Goal: Register for event/course

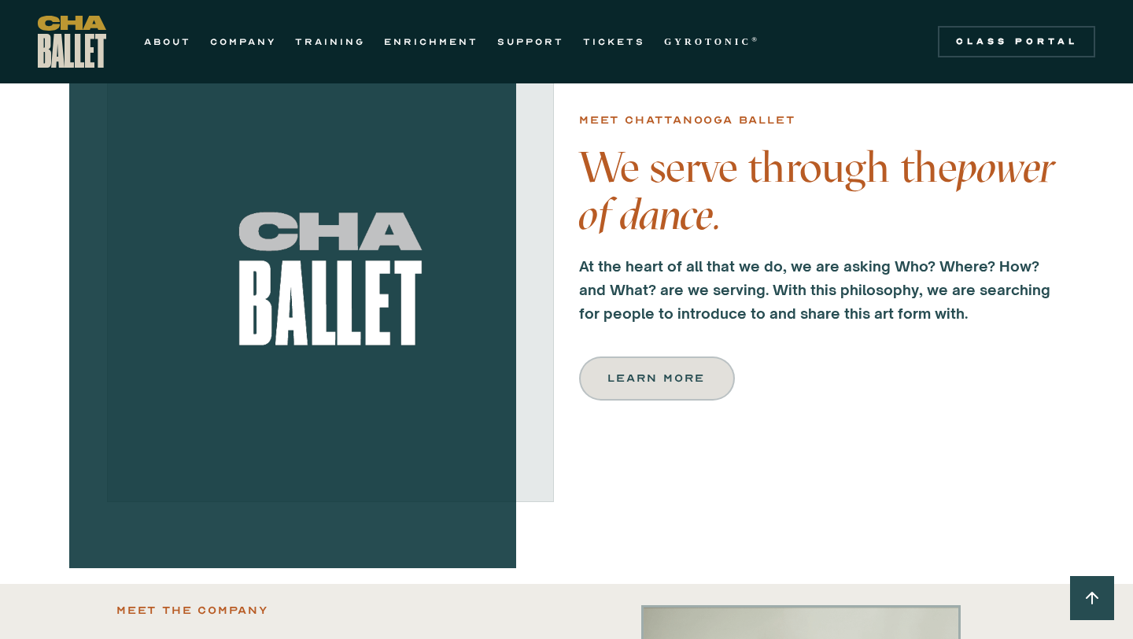
scroll to position [827, 0]
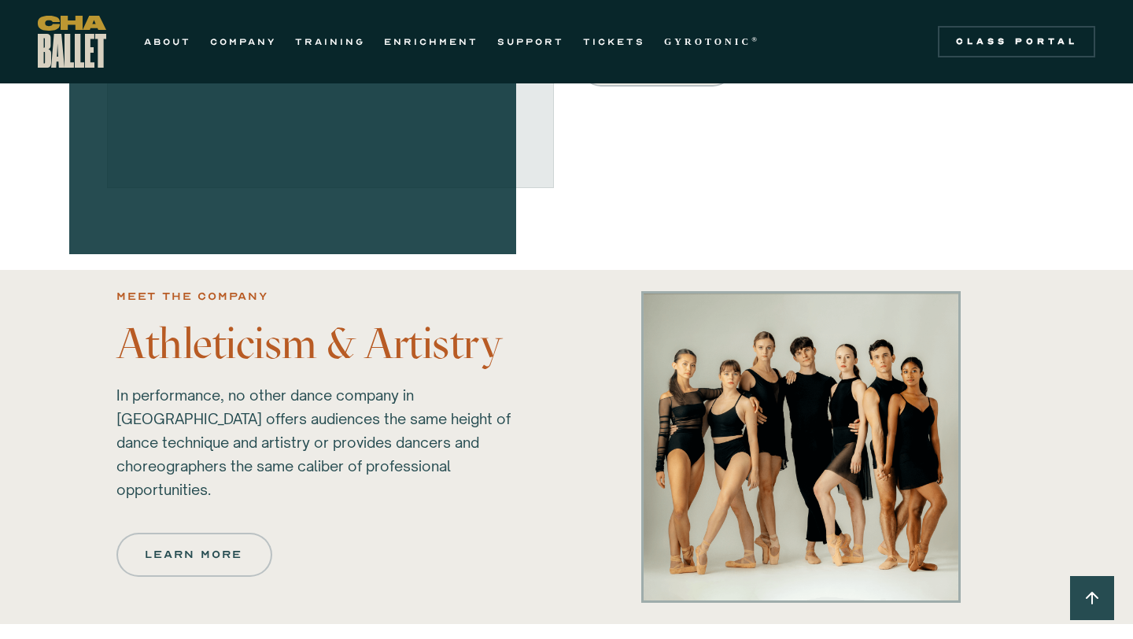
click at [185, 29] on div "ABOUT COMPANY TRAINING ENRICHMENT SUPPORT TICKETS GYROTONIC ® Information Style…" at bounding box center [404, 42] width 732 height 52
click at [181, 40] on link "ABOUT" at bounding box center [167, 41] width 47 height 19
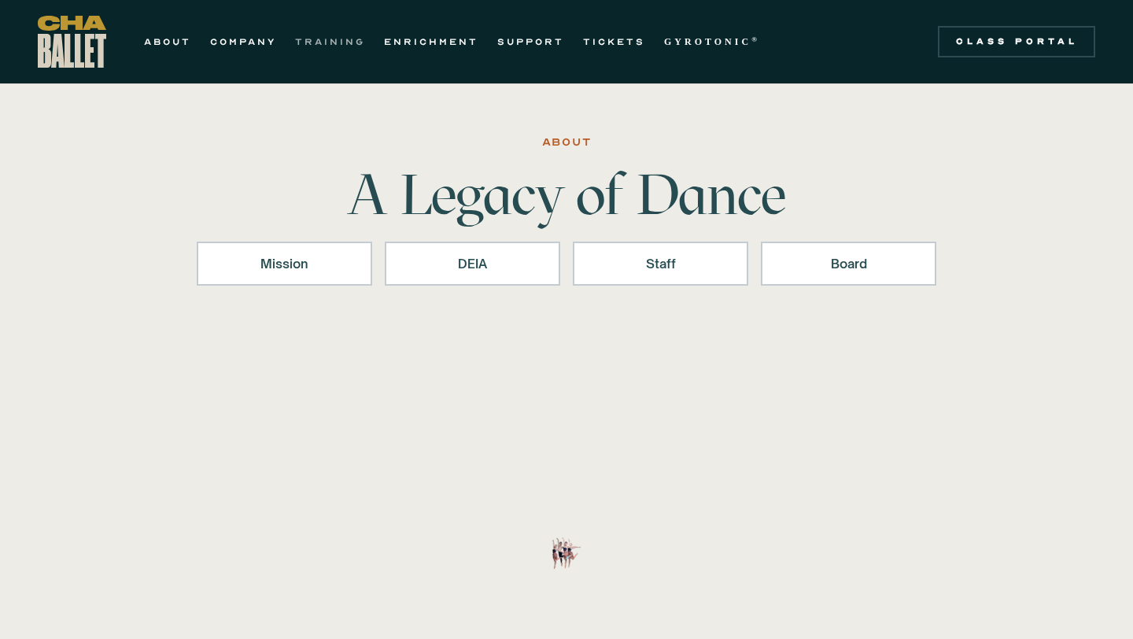
click at [349, 50] on link "TRAINING" at bounding box center [330, 41] width 70 height 19
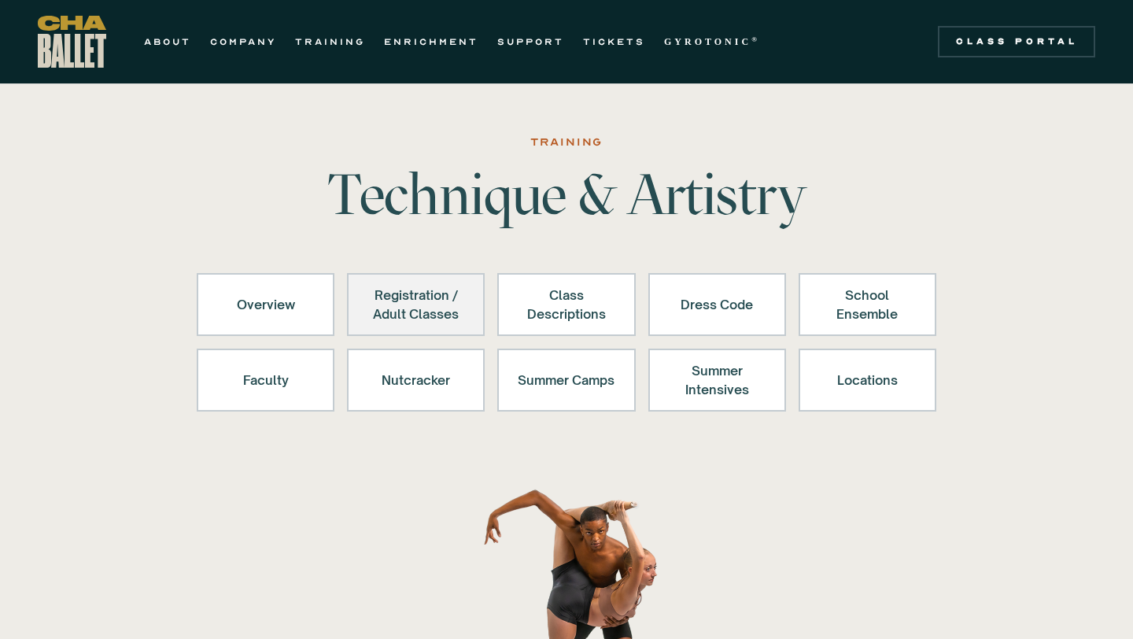
click at [449, 309] on div "Registration / Adult Classes" at bounding box center [416, 305] width 97 height 38
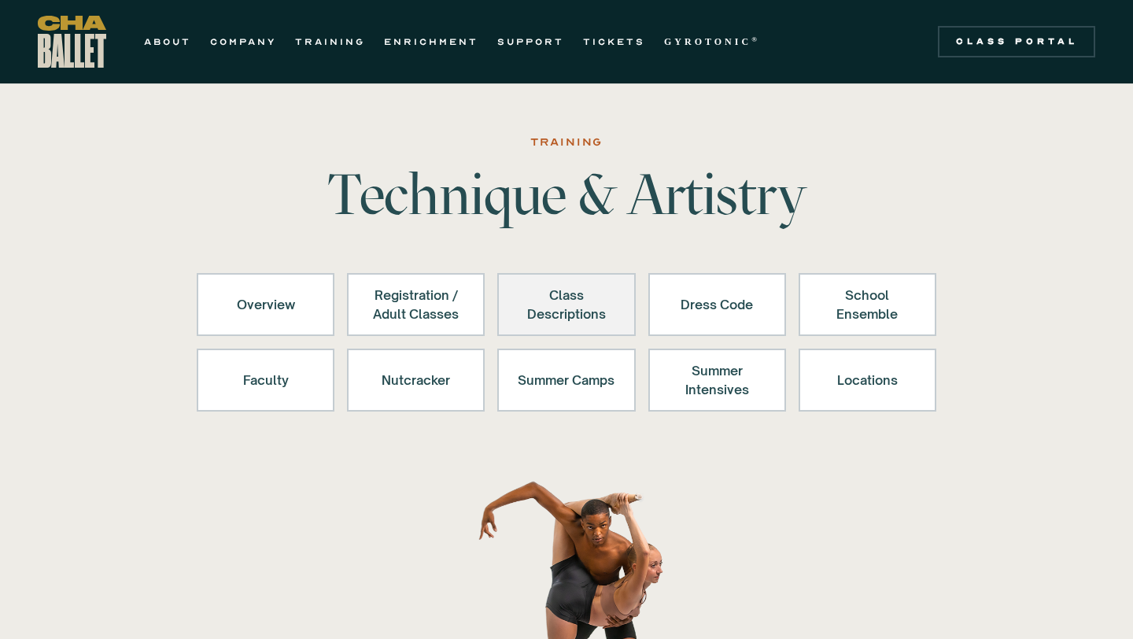
click at [623, 283] on link "Class Descriptions" at bounding box center [566, 304] width 138 height 63
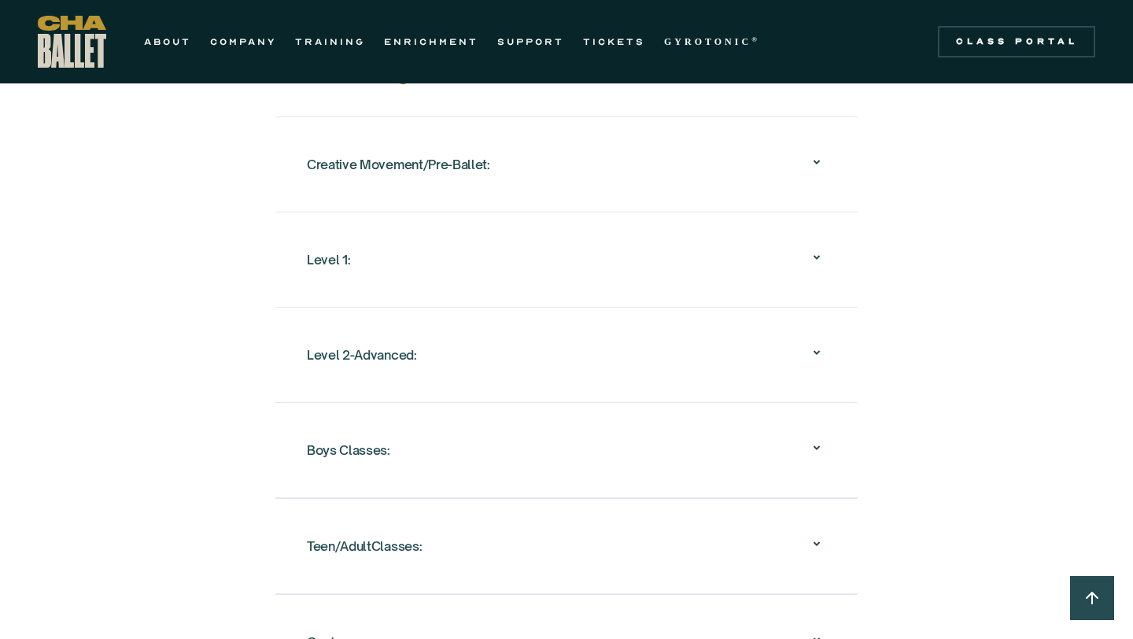
scroll to position [1599, 0]
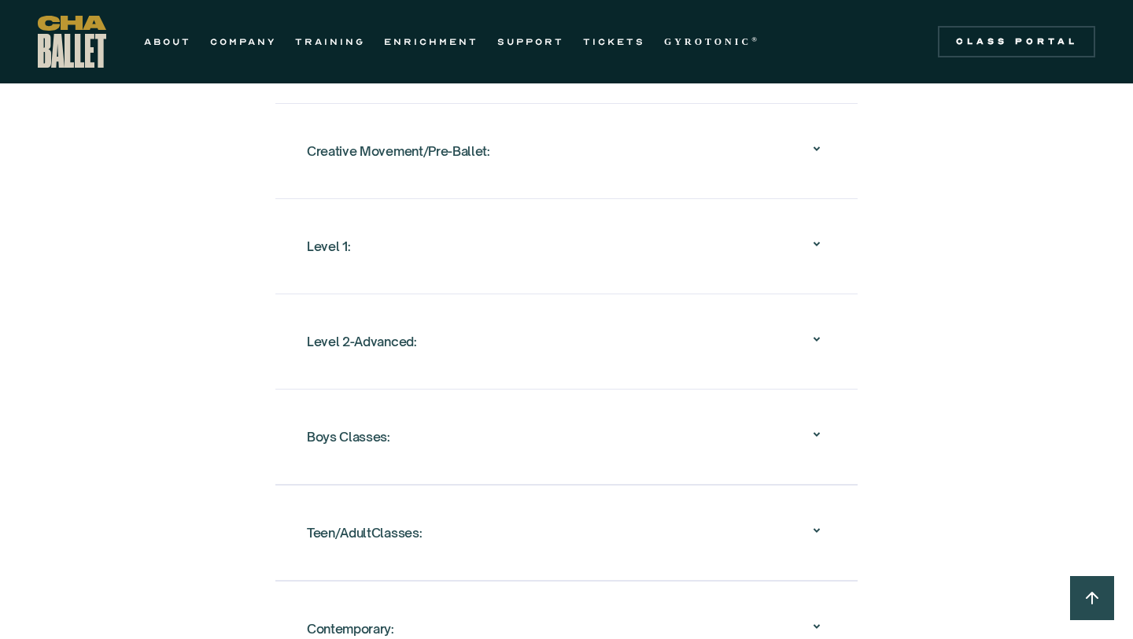
click at [475, 246] on div "Level 1:" at bounding box center [566, 246] width 519 height 50
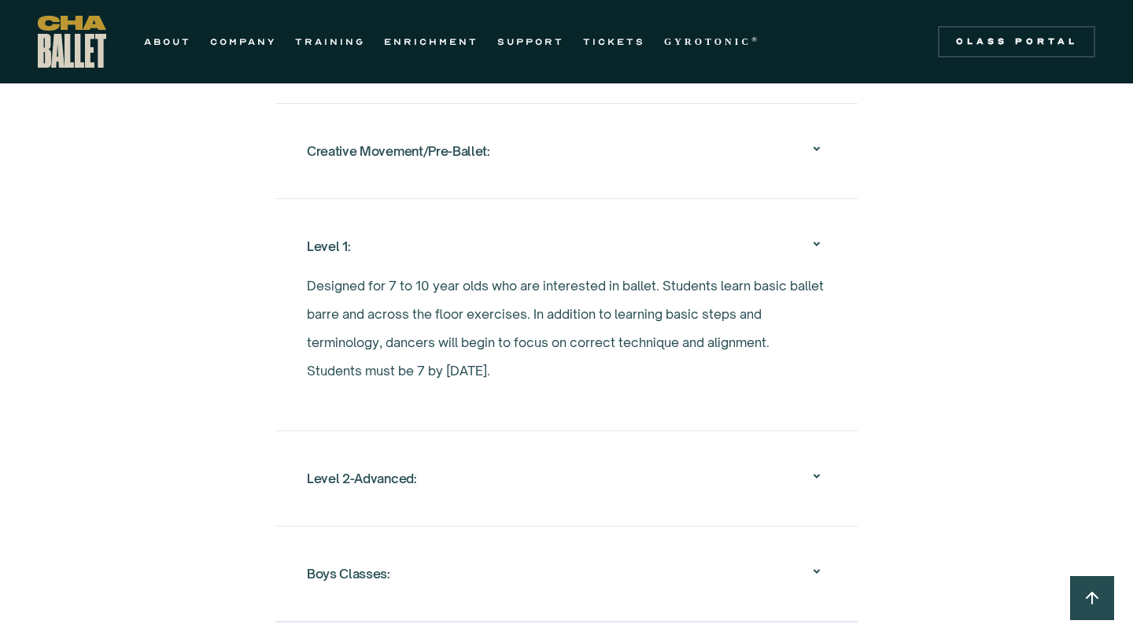
click at [597, 221] on div "Level 1:" at bounding box center [566, 246] width 519 height 50
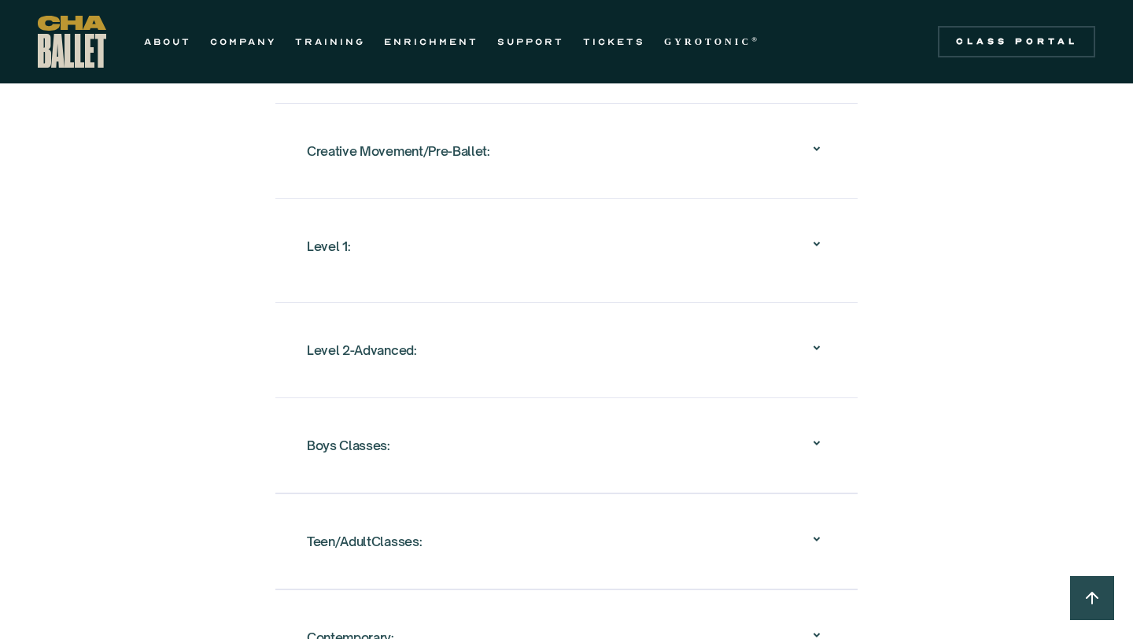
click at [543, 325] on div "Level 2-Advanced:" at bounding box center [566, 350] width 519 height 50
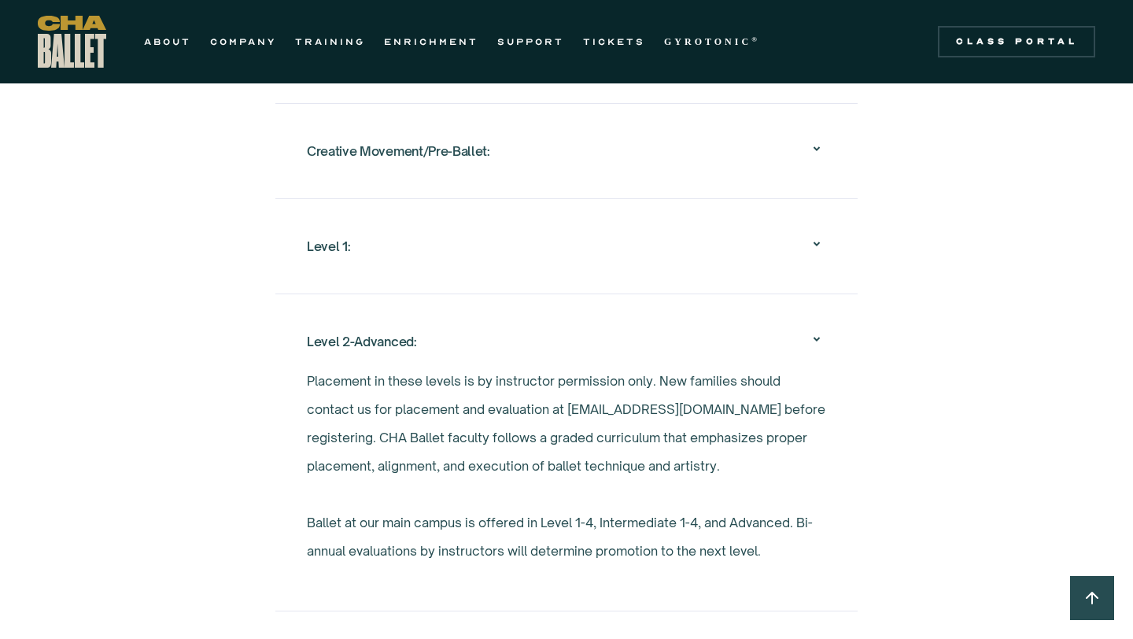
click at [543, 324] on div "Level 2-Advanced:" at bounding box center [566, 341] width 519 height 50
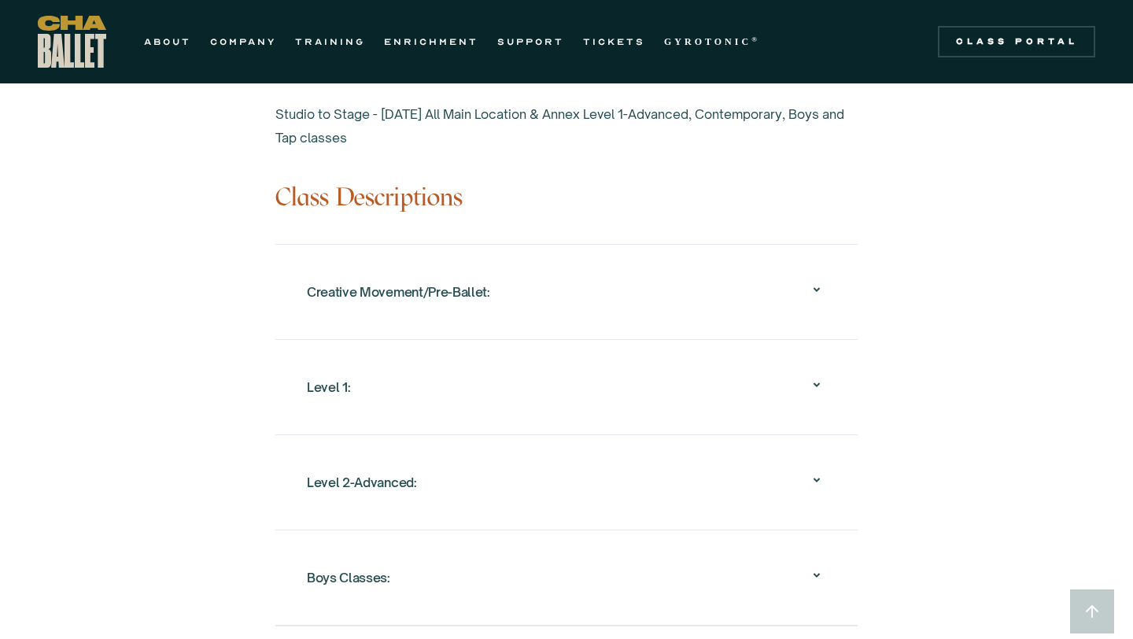
scroll to position [1461, 0]
click at [524, 264] on div "Creative Movement/Pre-Ballet:" at bounding box center [566, 289] width 519 height 50
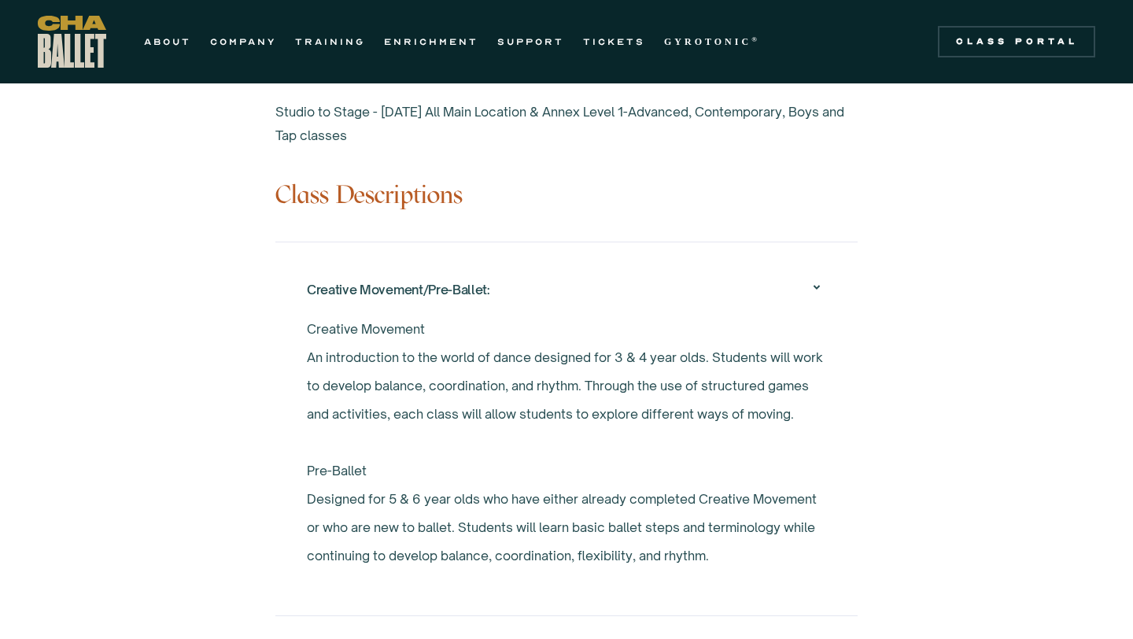
click at [524, 264] on div "Creative Movement/Pre-Ballet:" at bounding box center [566, 289] width 519 height 50
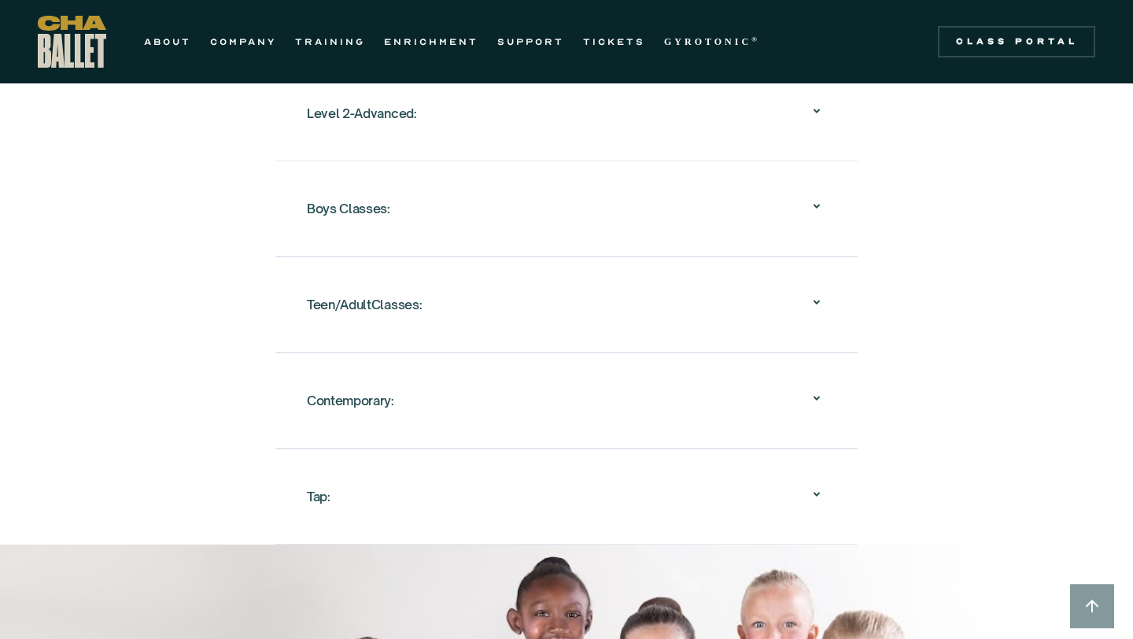
scroll to position [1828, 0]
click at [482, 375] on div "Contemporary:" at bounding box center [566, 400] width 519 height 50
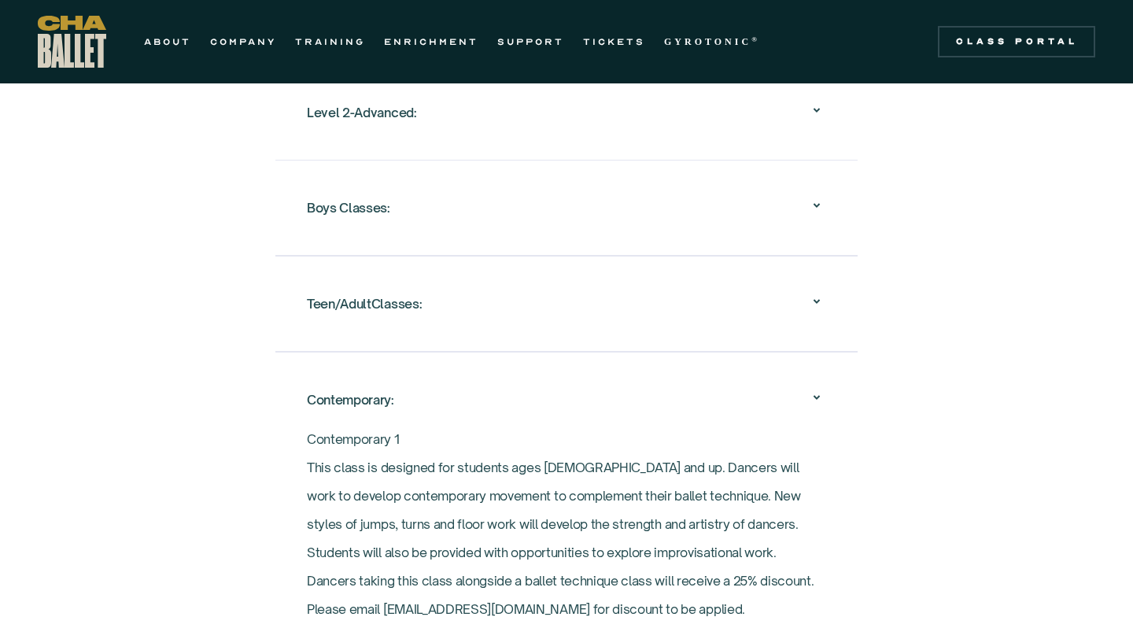
click at [482, 375] on div "Contemporary:" at bounding box center [566, 400] width 519 height 50
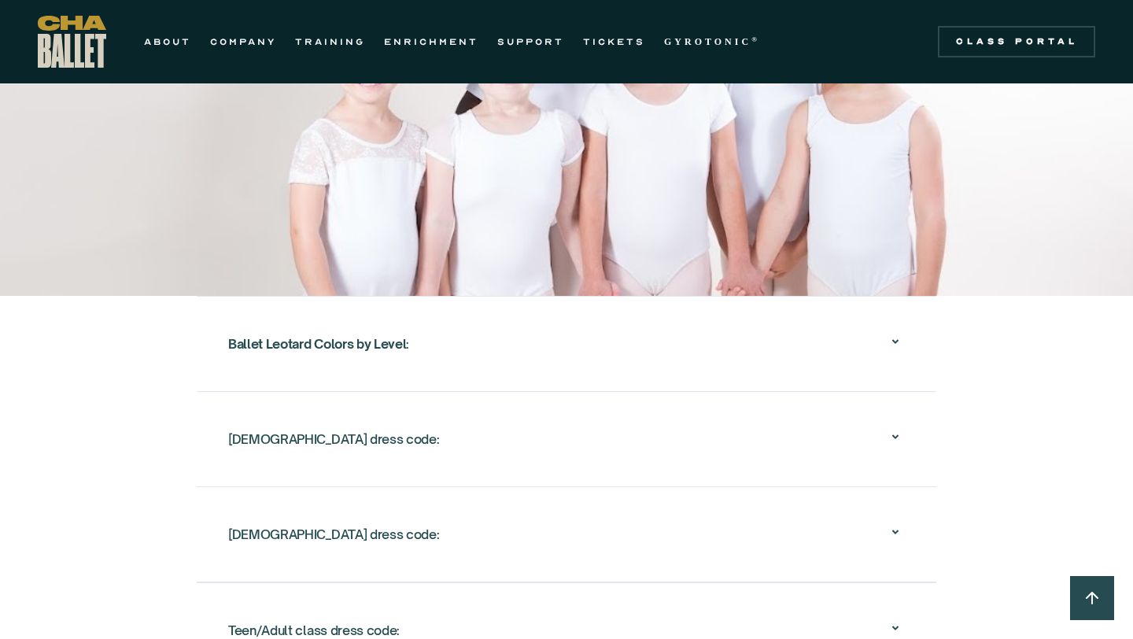
scroll to position [2503, 0]
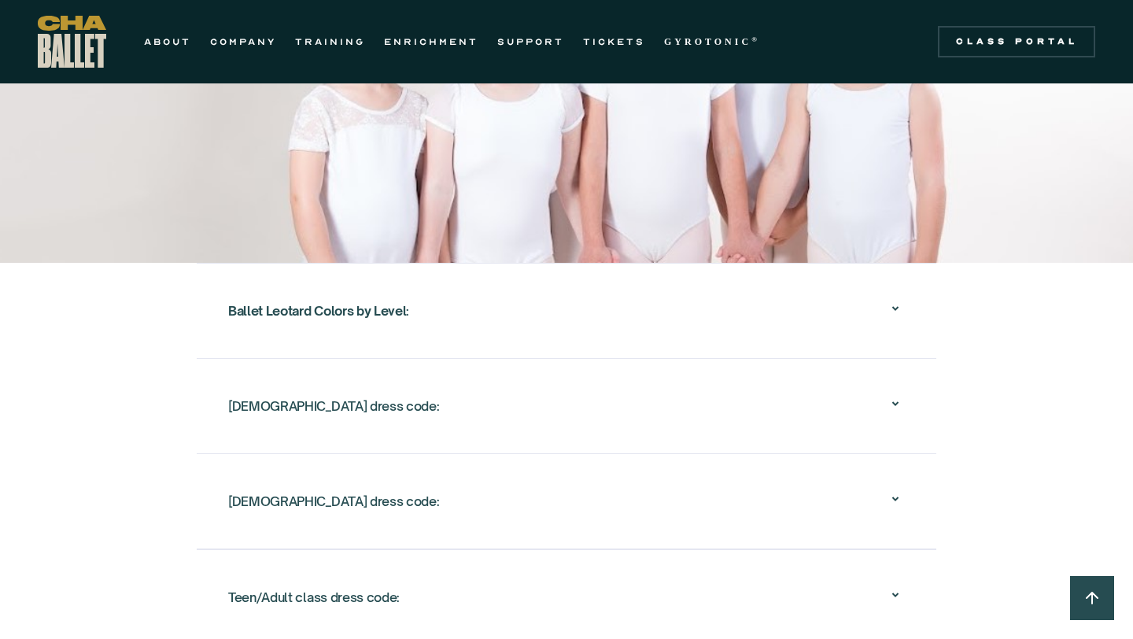
click at [496, 289] on div "Ballet Leotard Colors by Level :" at bounding box center [566, 311] width 677 height 50
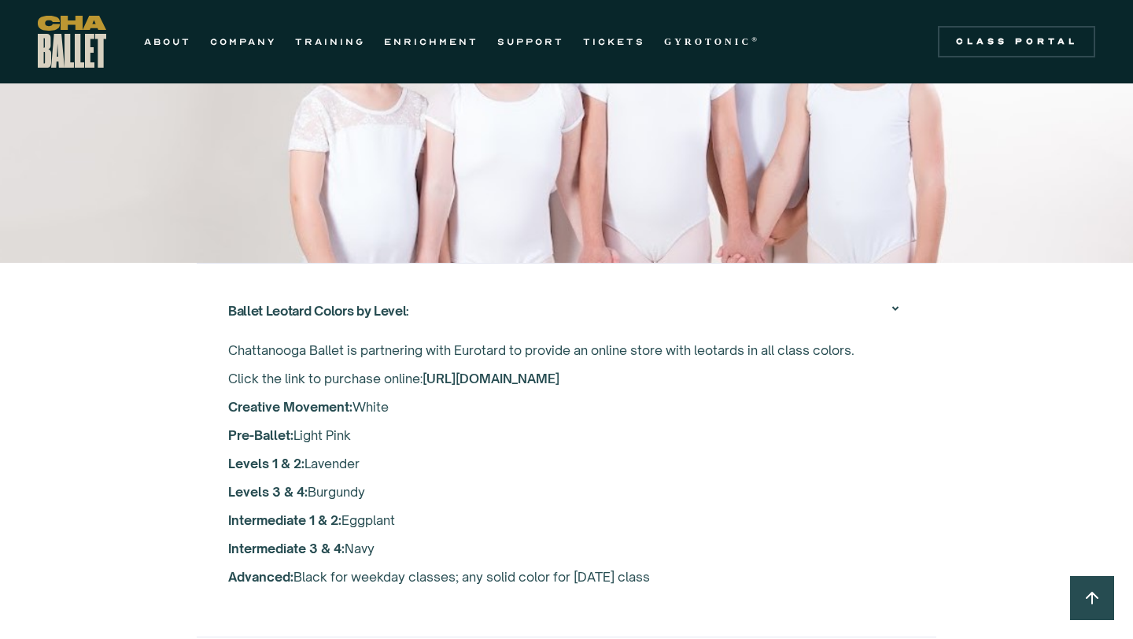
click at [497, 286] on div "Ballet Leotard Colors by Level :" at bounding box center [566, 311] width 677 height 50
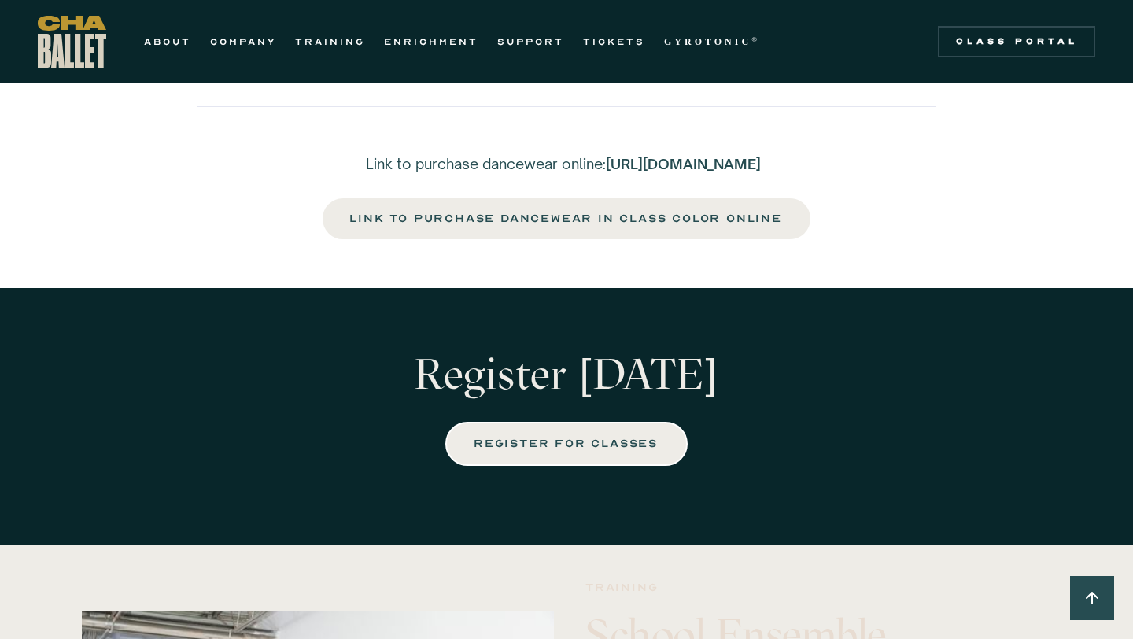
scroll to position [3308, 0]
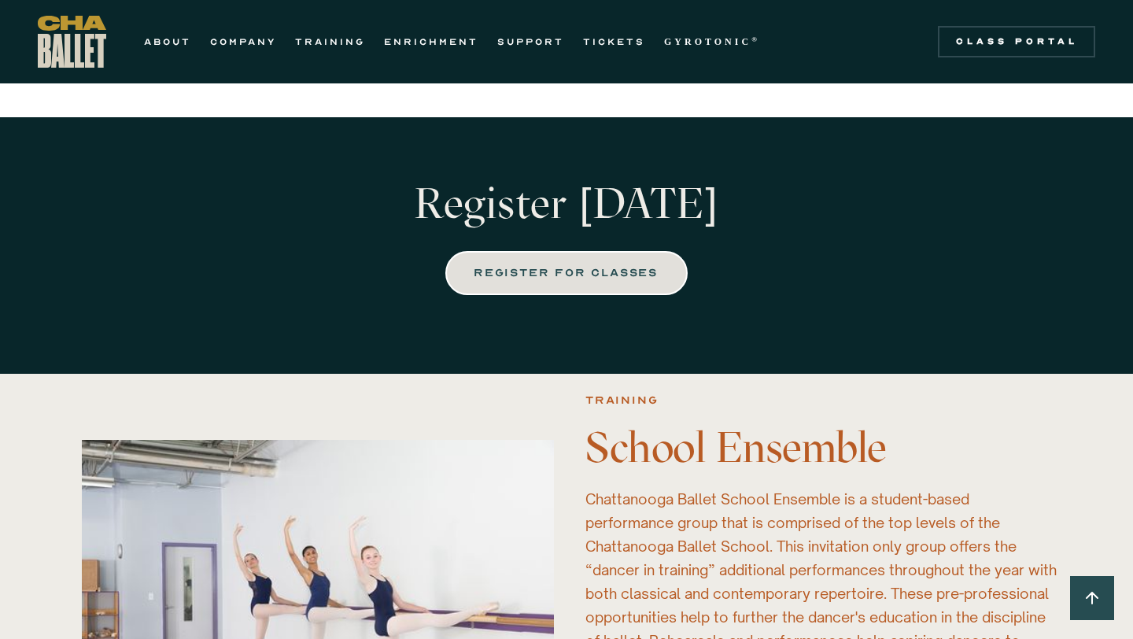
click at [579, 289] on link "REGISTER FOR CLASSES" at bounding box center [566, 273] width 242 height 44
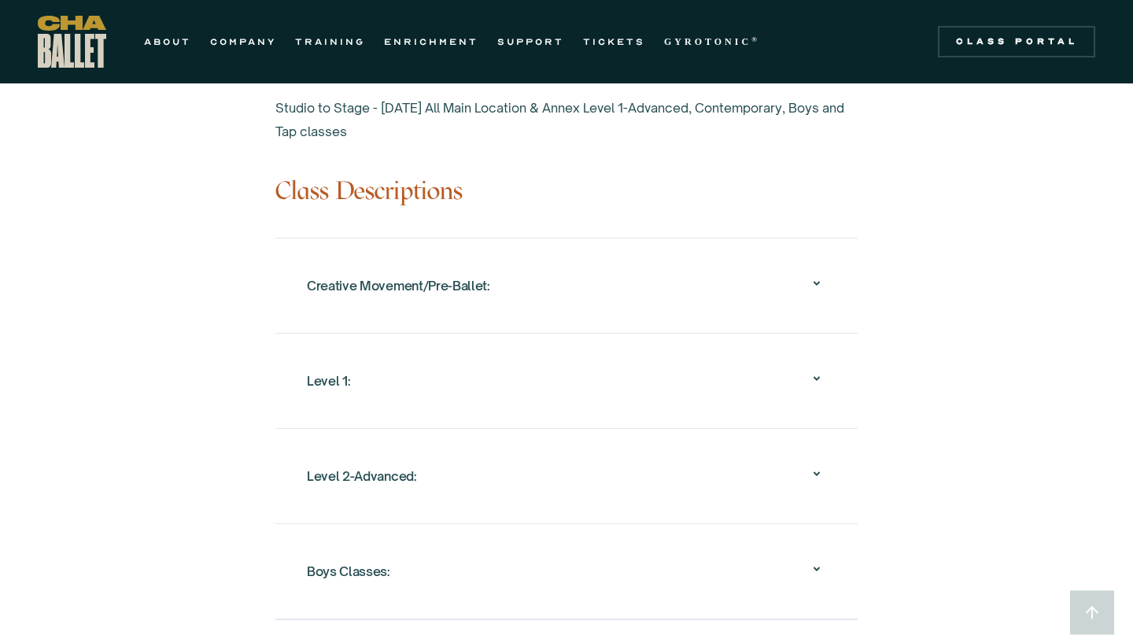
scroll to position [1477, 0]
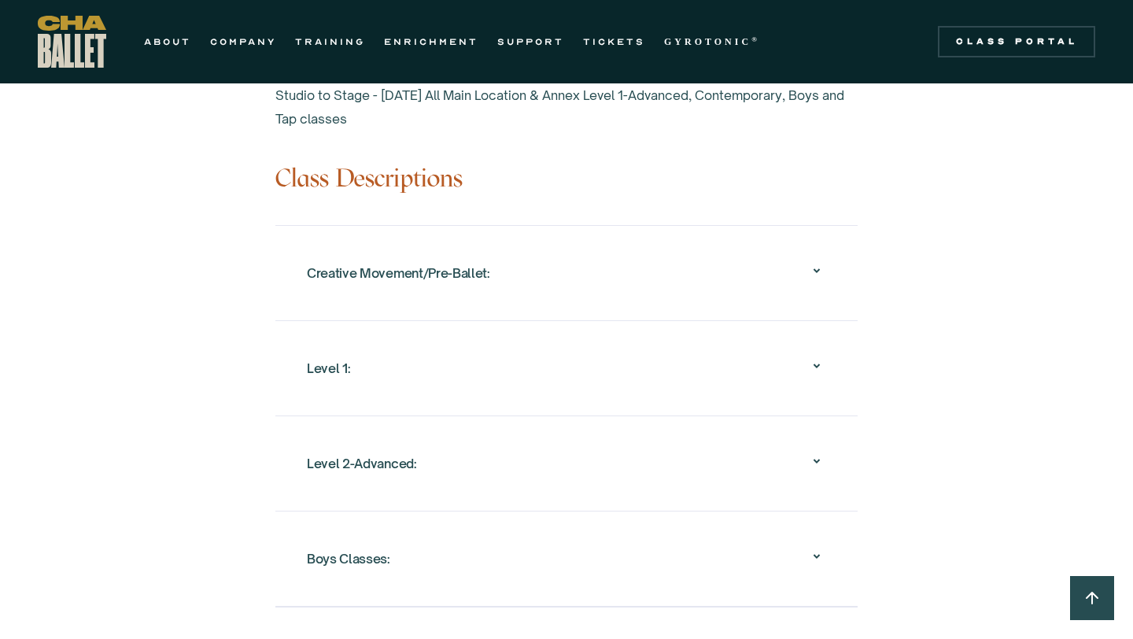
click at [558, 255] on div "Creative Movement/Pre-Ballet:" at bounding box center [566, 273] width 519 height 50
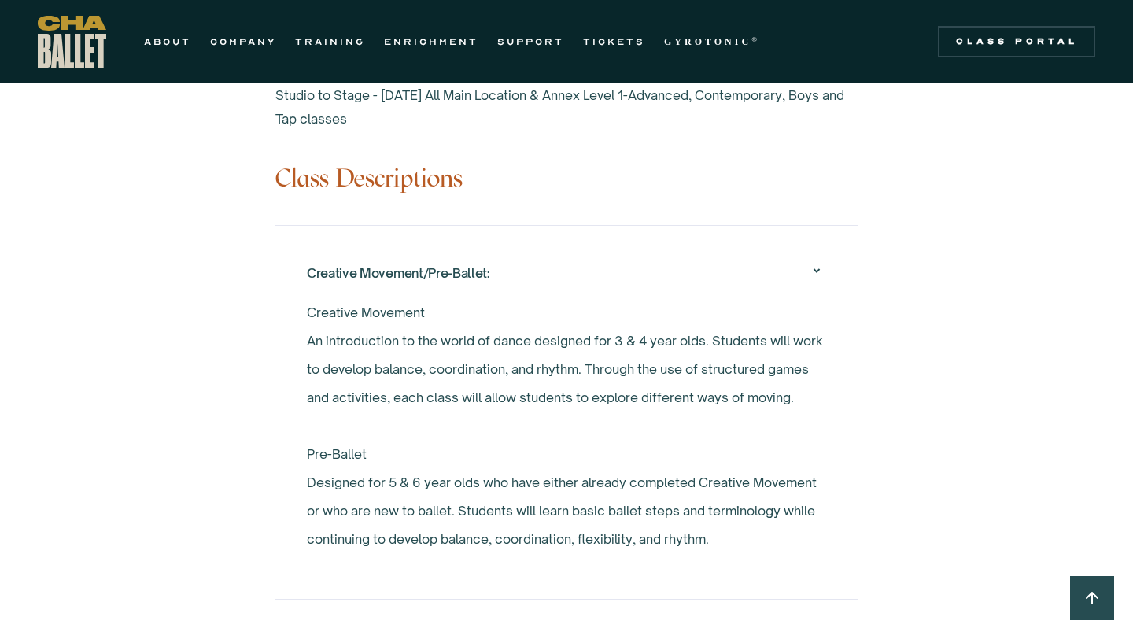
click at [558, 258] on div "Creative Movement/Pre-Ballet:" at bounding box center [566, 273] width 519 height 50
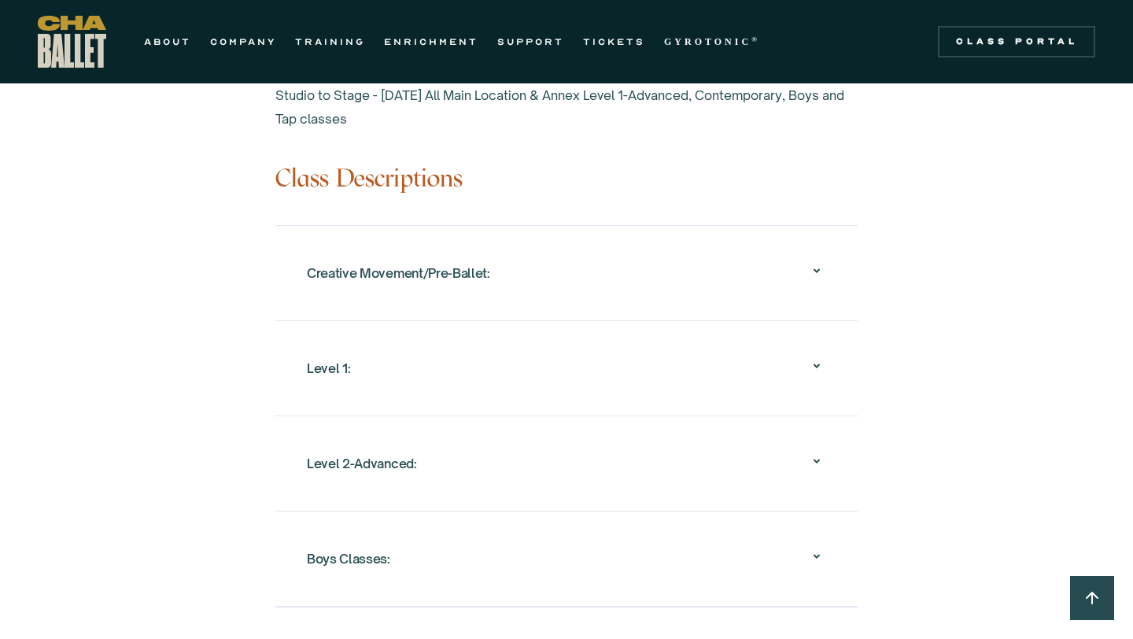
click at [527, 343] on div "Level 1:" at bounding box center [566, 368] width 519 height 50
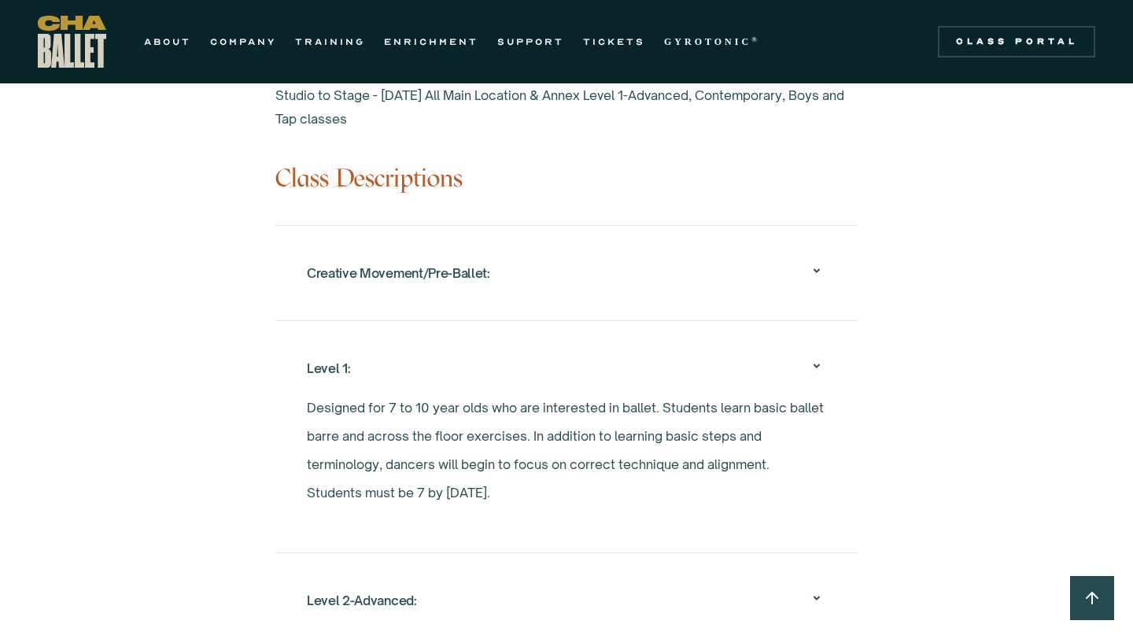
click at [527, 343] on div "Level 1:" at bounding box center [566, 368] width 519 height 50
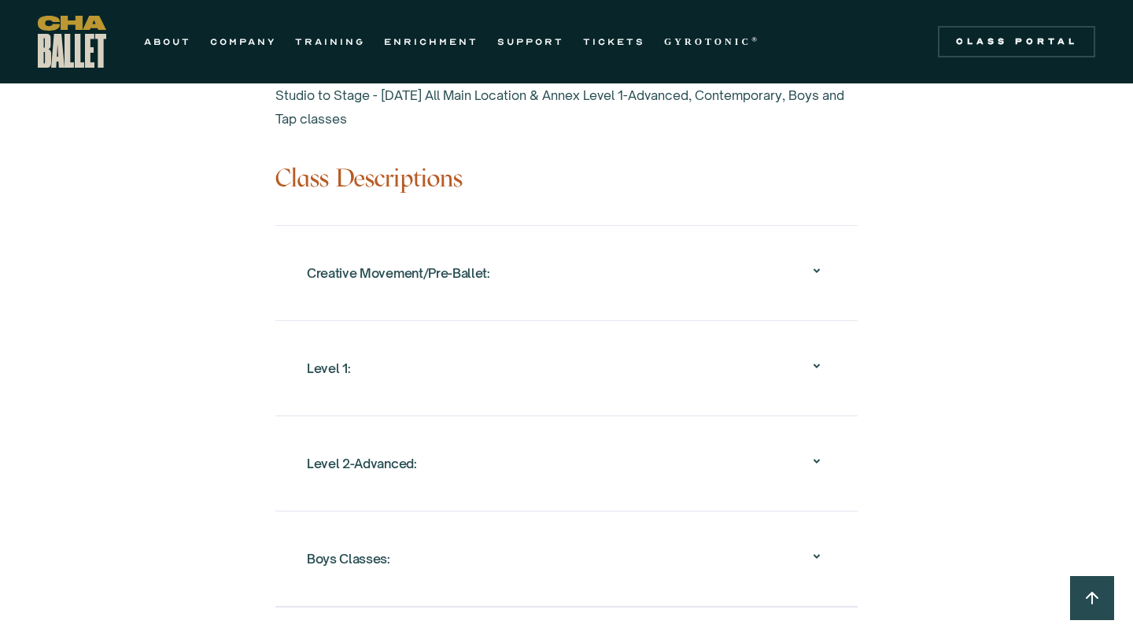
click at [516, 438] on div "Level 2-Advanced:" at bounding box center [566, 463] width 519 height 50
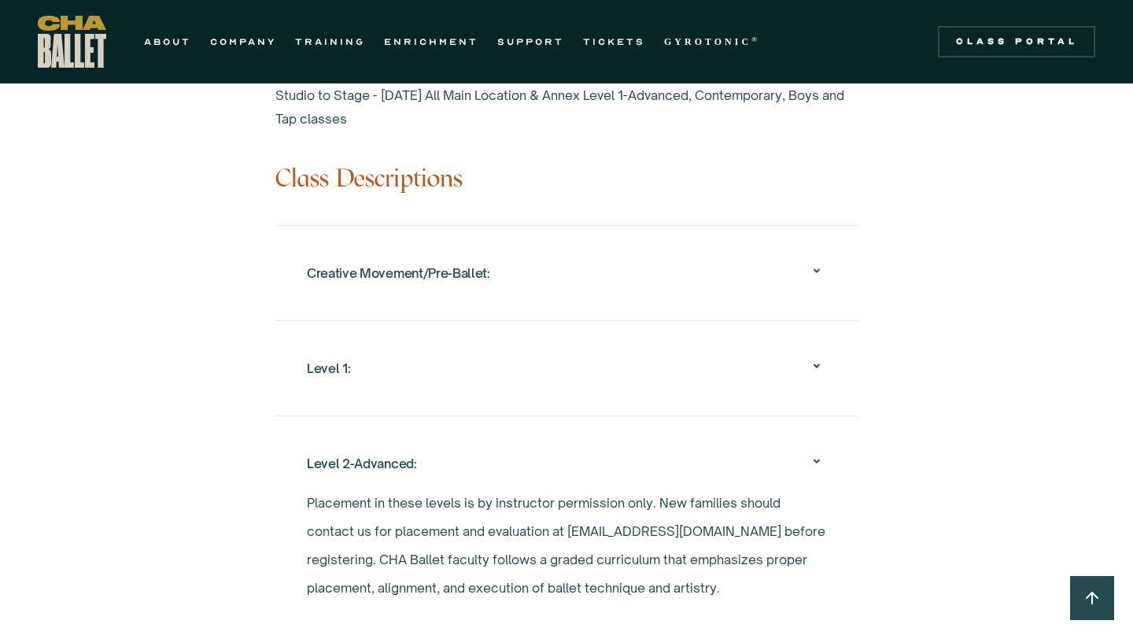
click at [516, 438] on div "Level 2-Advanced:" at bounding box center [566, 463] width 519 height 50
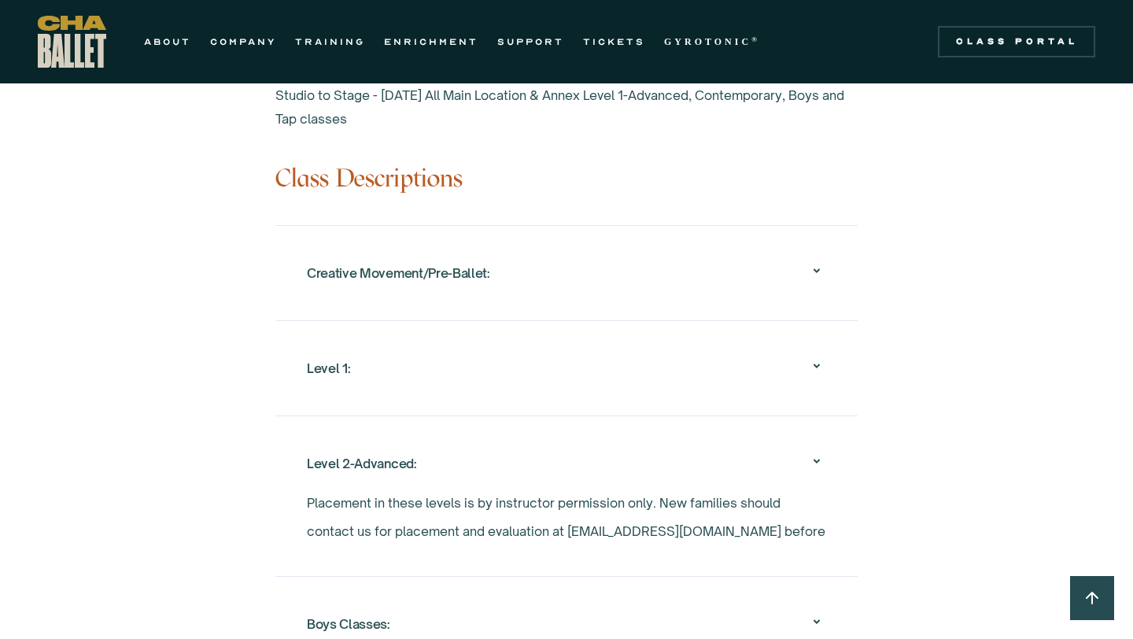
click at [526, 358] on div "Level 1:" at bounding box center [566, 368] width 519 height 50
